Goal: Transaction & Acquisition: Purchase product/service

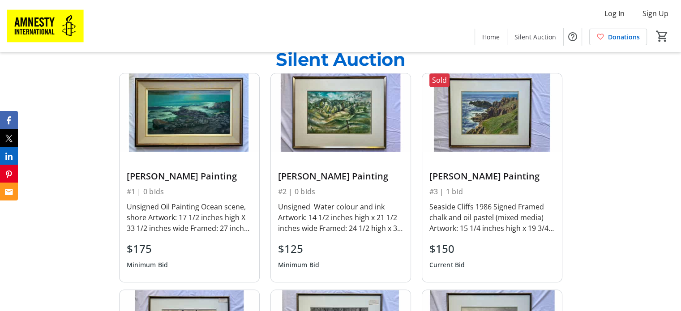
scroll to position [582, 0]
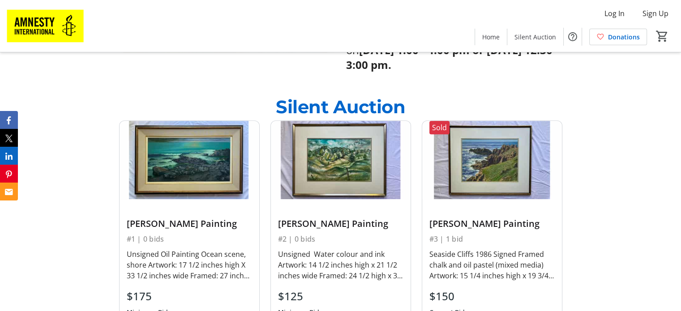
click at [494, 131] on img at bounding box center [492, 160] width 140 height 79
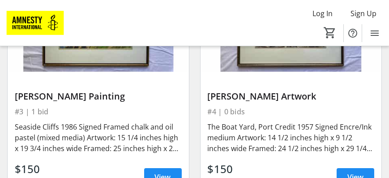
scroll to position [409, 0]
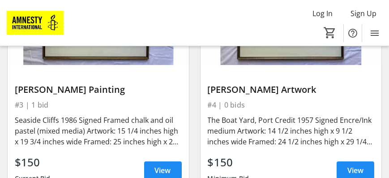
click at [106, 137] on div "Seaside Cliffs 1986 Signed Framed chalk and oil pastel (mixed media) Artwork: 1…" at bounding box center [98, 131] width 167 height 32
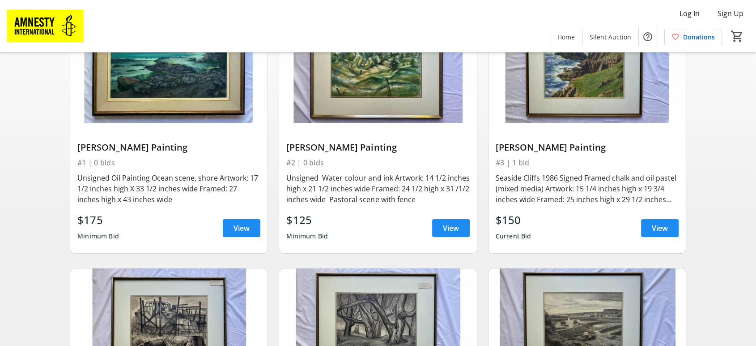
scroll to position [0, 0]
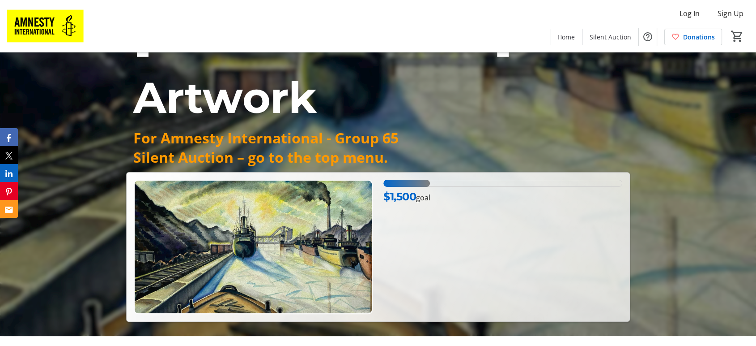
scroll to position [199, 0]
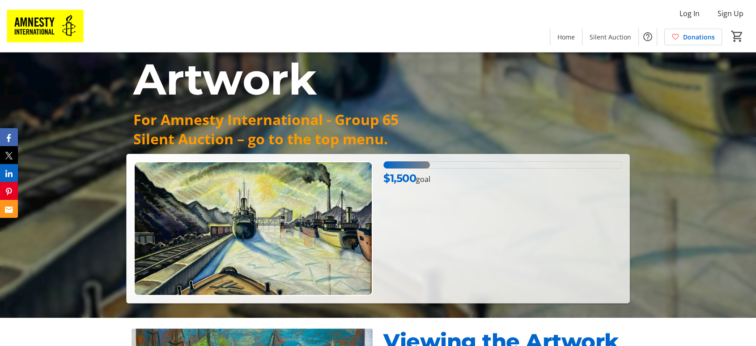
click at [341, 184] on img at bounding box center [253, 228] width 239 height 135
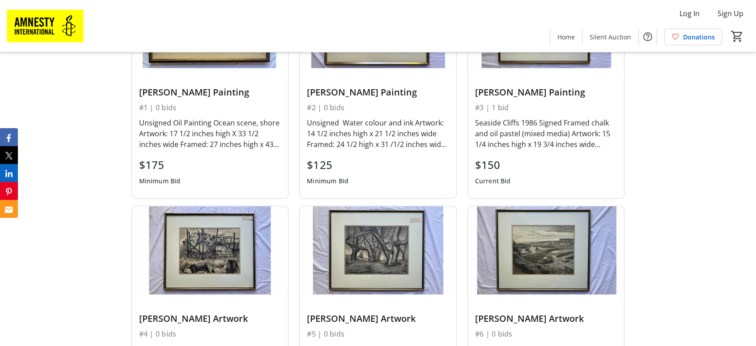
scroll to position [746, 0]
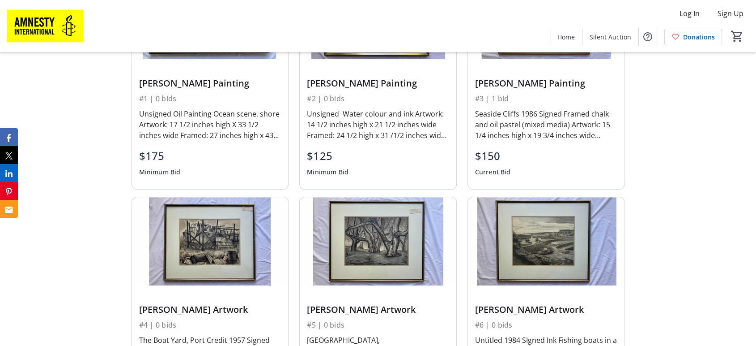
click at [528, 197] on img at bounding box center [546, 241] width 157 height 88
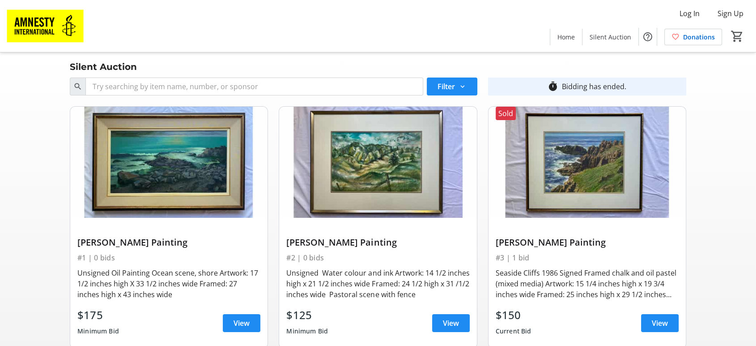
scroll to position [50, 0]
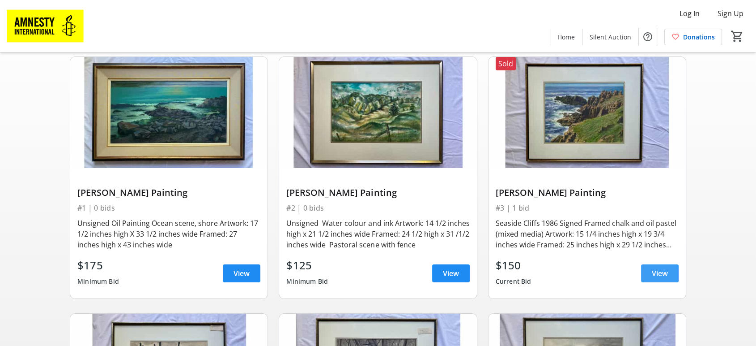
click at [654, 269] on span "View" at bounding box center [660, 273] width 16 height 11
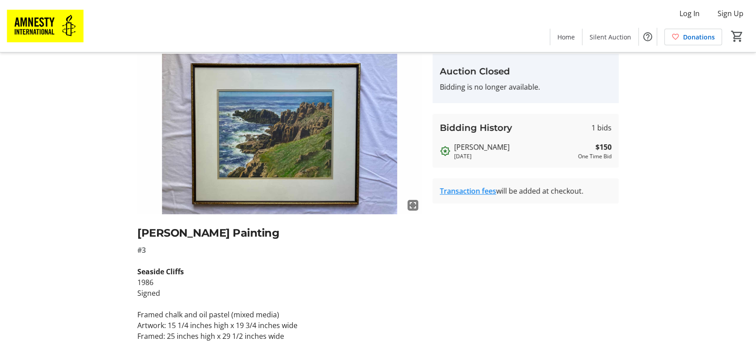
scroll to position [60, 0]
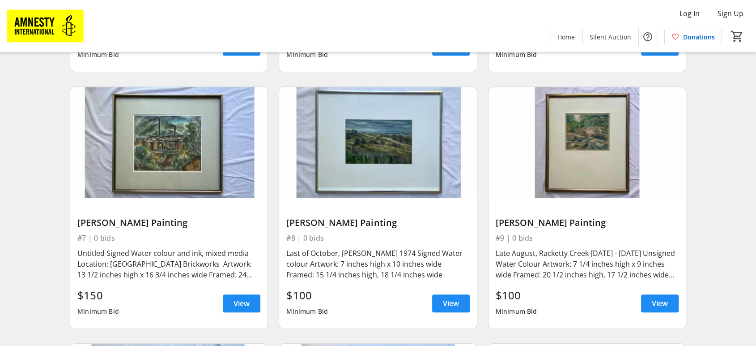
scroll to position [547, 0]
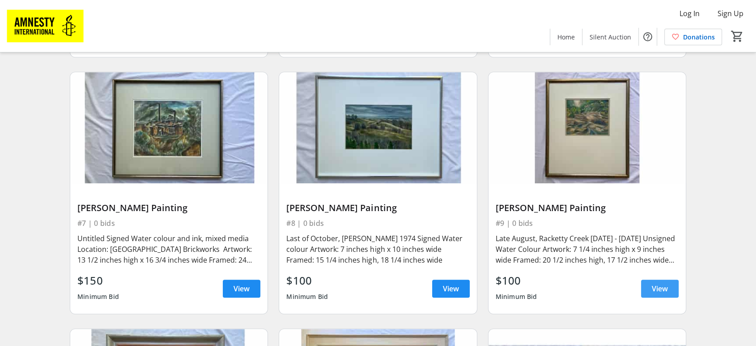
click at [665, 293] on span at bounding box center [660, 288] width 38 height 21
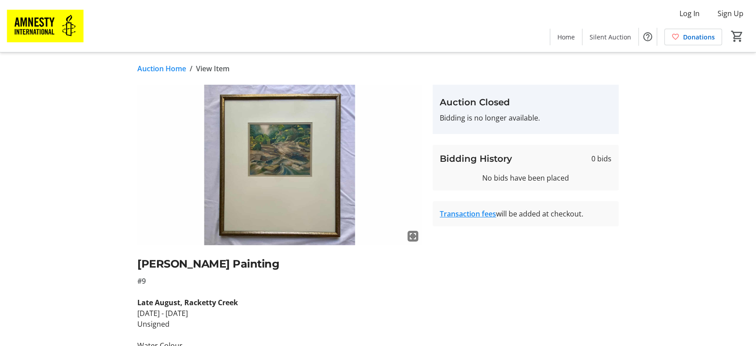
click at [297, 152] on img at bounding box center [279, 165] width 285 height 160
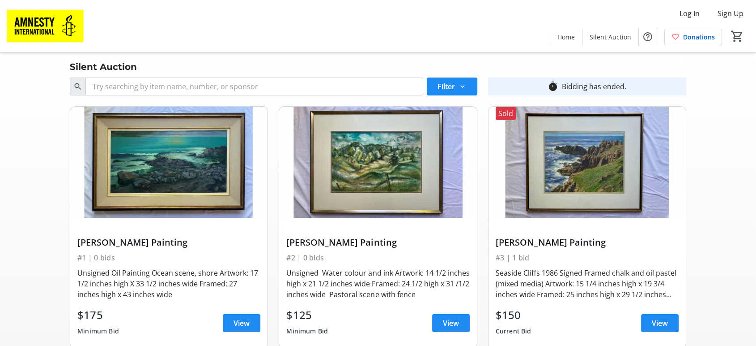
click at [636, 85] on div "timer_outline Bidding has ended." at bounding box center [587, 86] width 198 height 18
click at [356, 254] on div "#2 | 0 bids" at bounding box center [377, 257] width 183 height 13
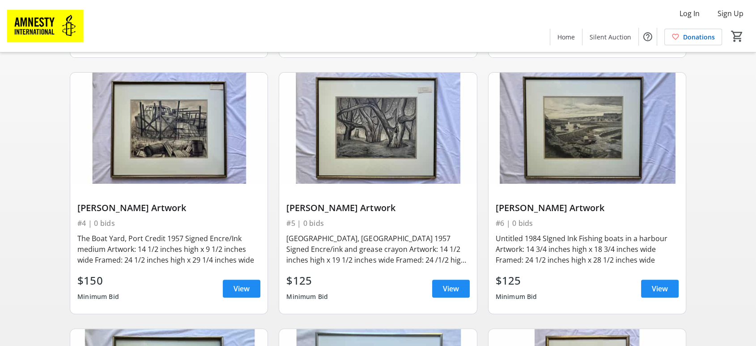
scroll to position [298, 0]
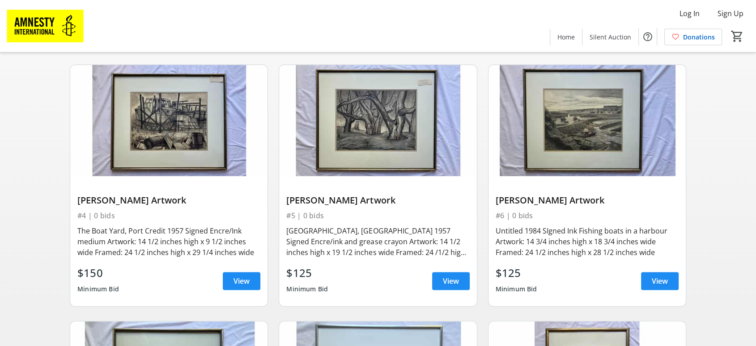
drag, startPoint x: 341, startPoint y: 240, endPoint x: 347, endPoint y: 235, distance: 7.9
click at [341, 239] on div "[GEOGRAPHIC_DATA], [GEOGRAPHIC_DATA] 1957 Signed Encre/ink and grease crayon Ar…" at bounding box center [377, 241] width 183 height 32
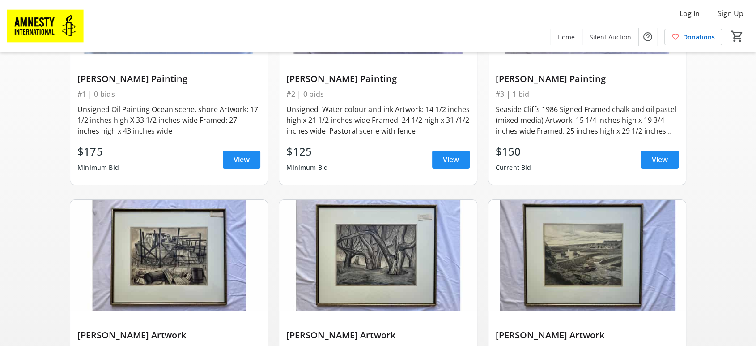
scroll to position [0, 0]
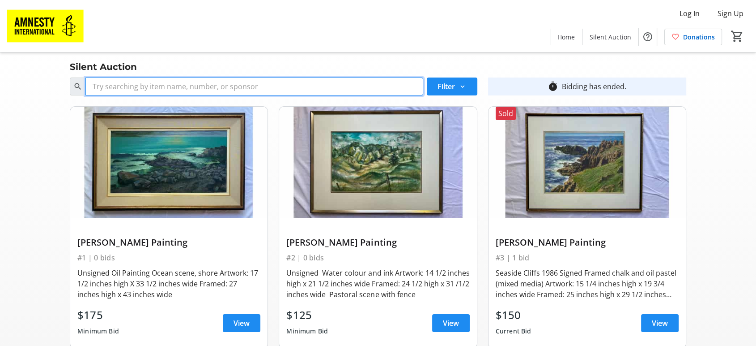
click at [194, 87] on input "Search" at bounding box center [253, 86] width 337 height 18
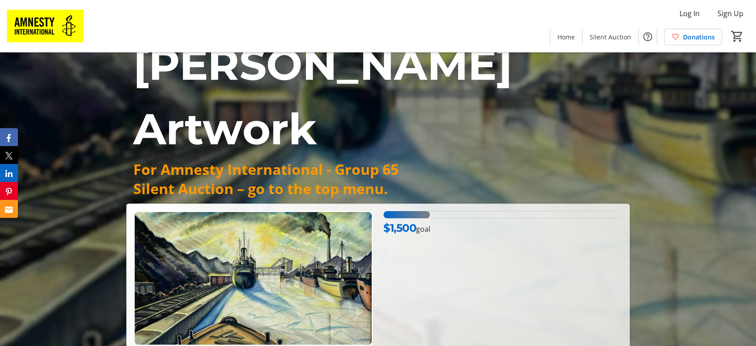
scroll to position [199, 0]
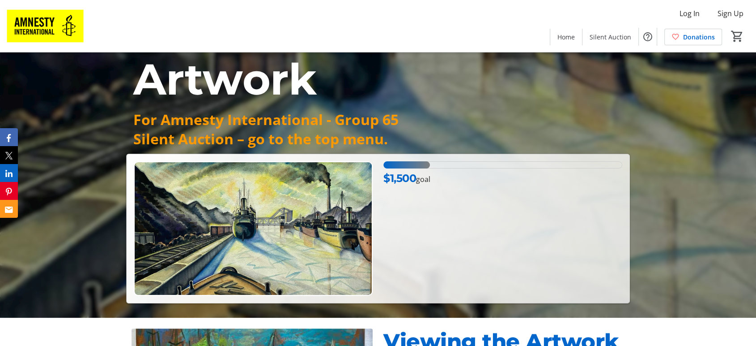
click at [315, 184] on img at bounding box center [253, 228] width 239 height 135
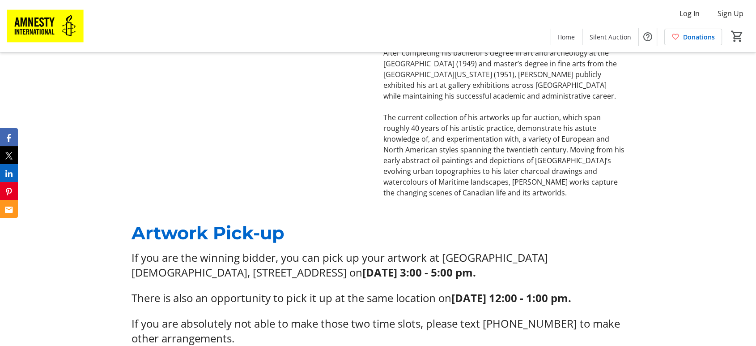
scroll to position [995, 0]
